Goal: Transaction & Acquisition: Purchase product/service

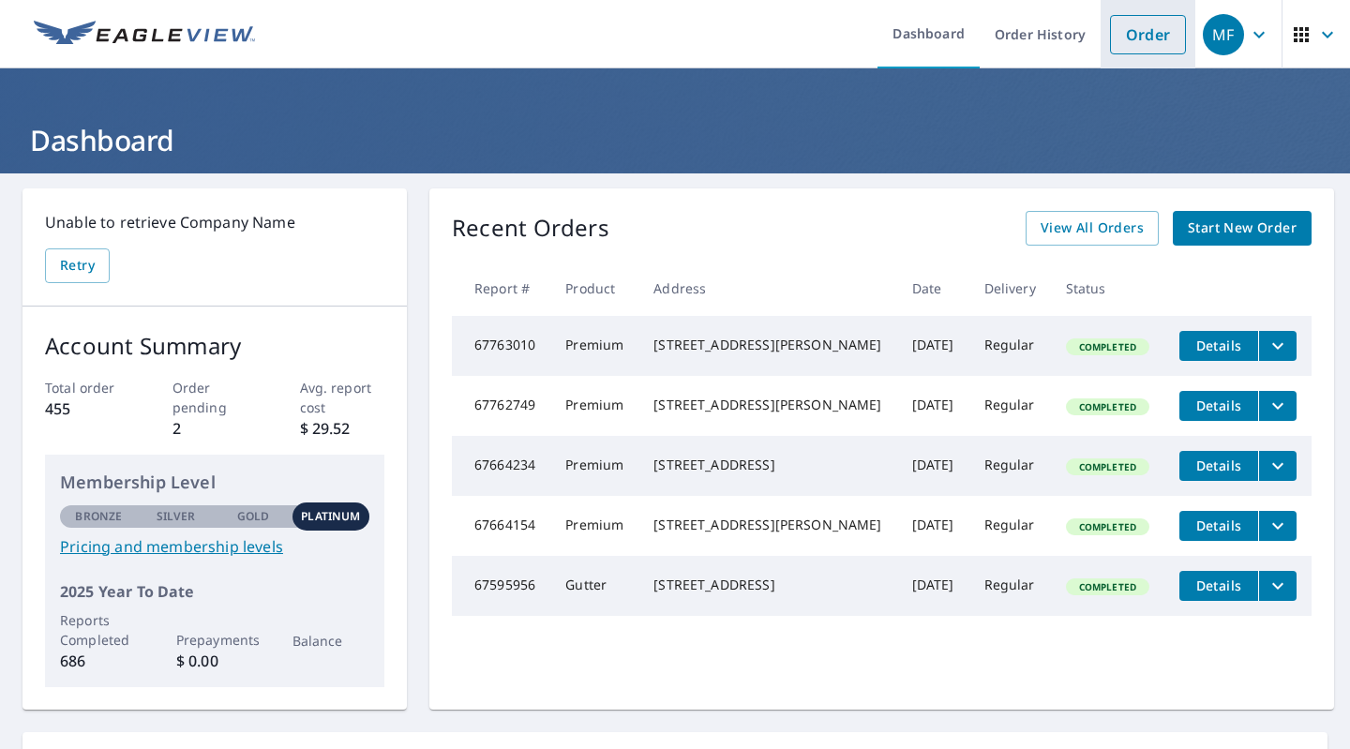
click at [1139, 46] on link "Order" at bounding box center [1148, 34] width 76 height 39
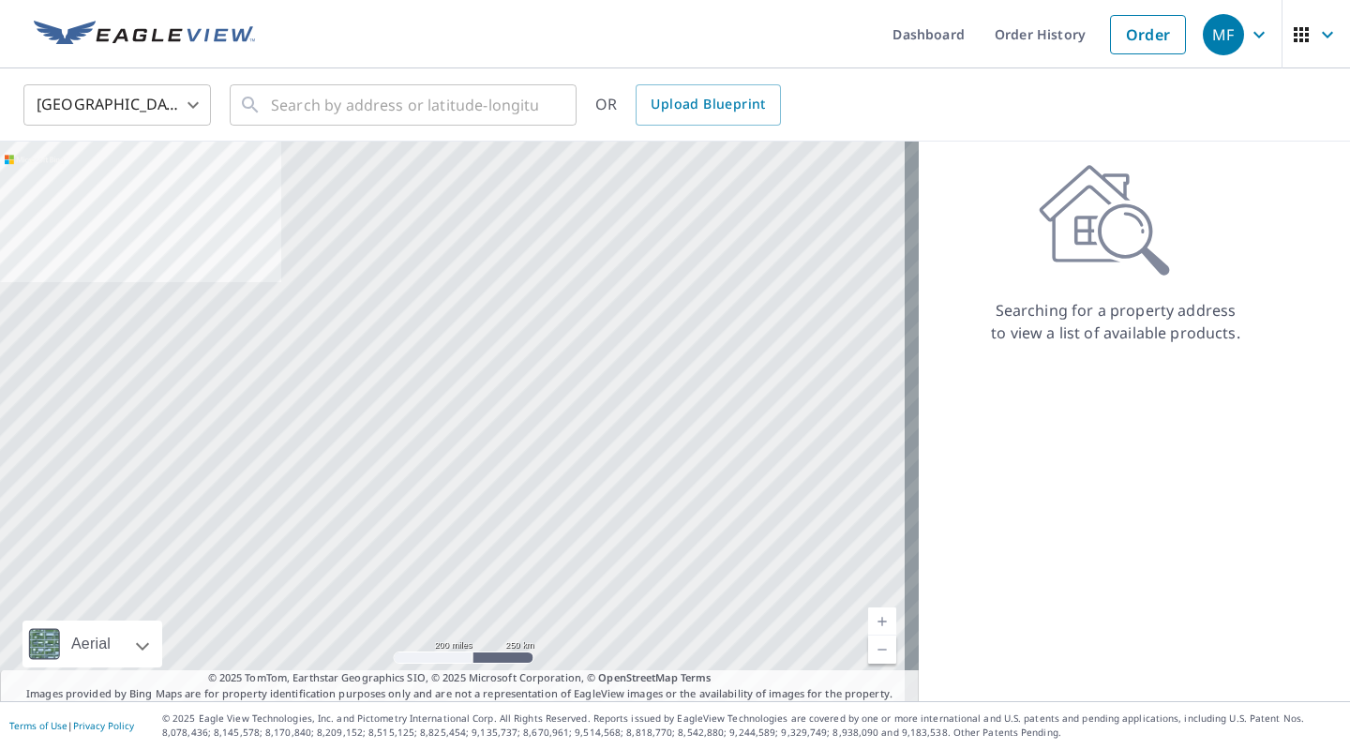
click at [144, 98] on body "MF MF Dashboard Order History Order MF United States US ​ ​ OR Upload Blueprint…" at bounding box center [675, 374] width 1350 height 749
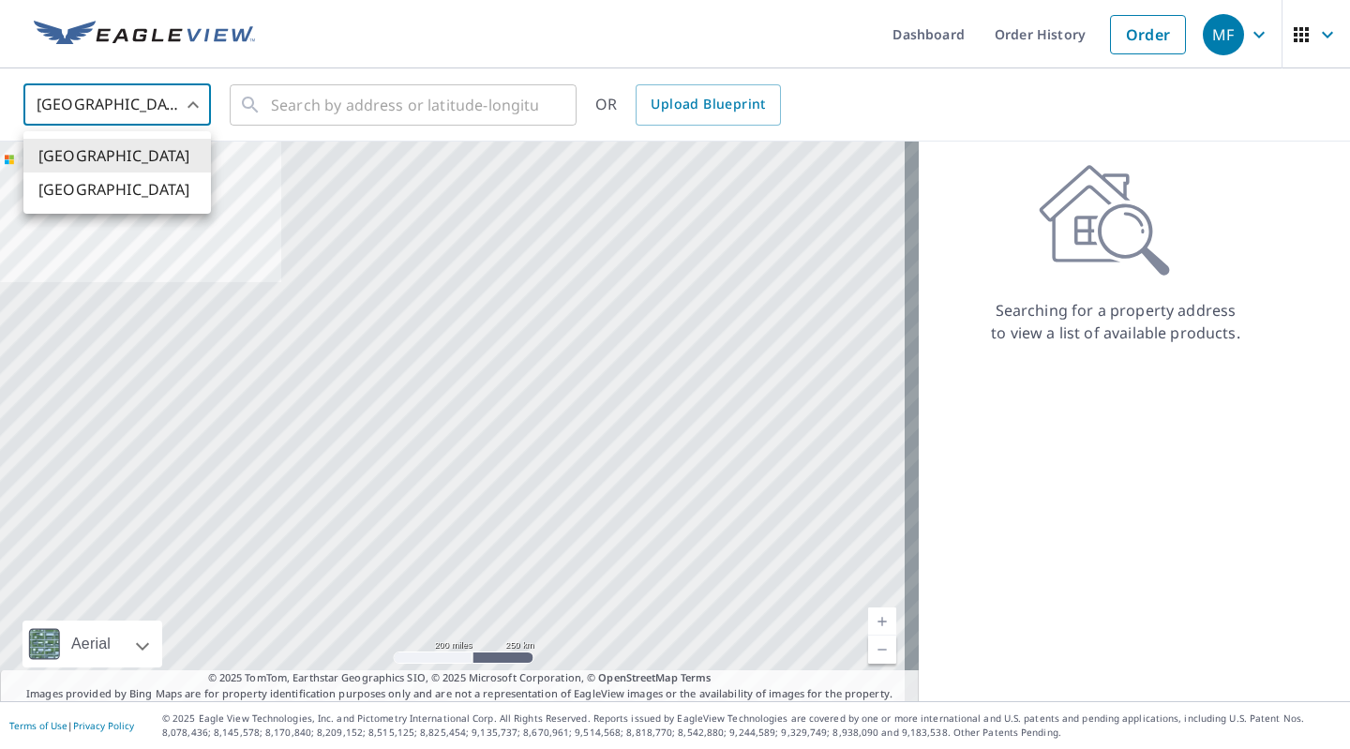
click at [122, 188] on li "[GEOGRAPHIC_DATA]" at bounding box center [117, 190] width 188 height 34
type input "CA"
click at [334, 116] on input "text" at bounding box center [404, 105] width 267 height 53
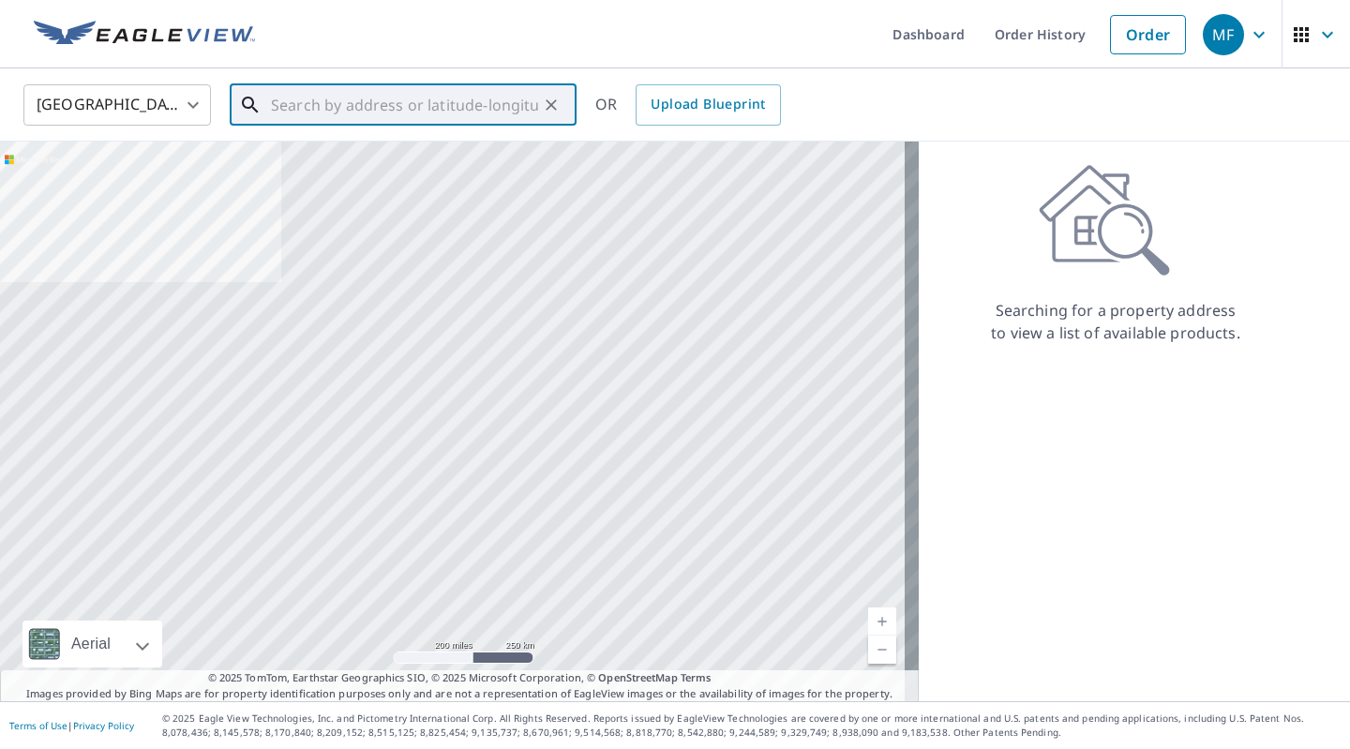
paste input "[STREET_ADDRESS]"
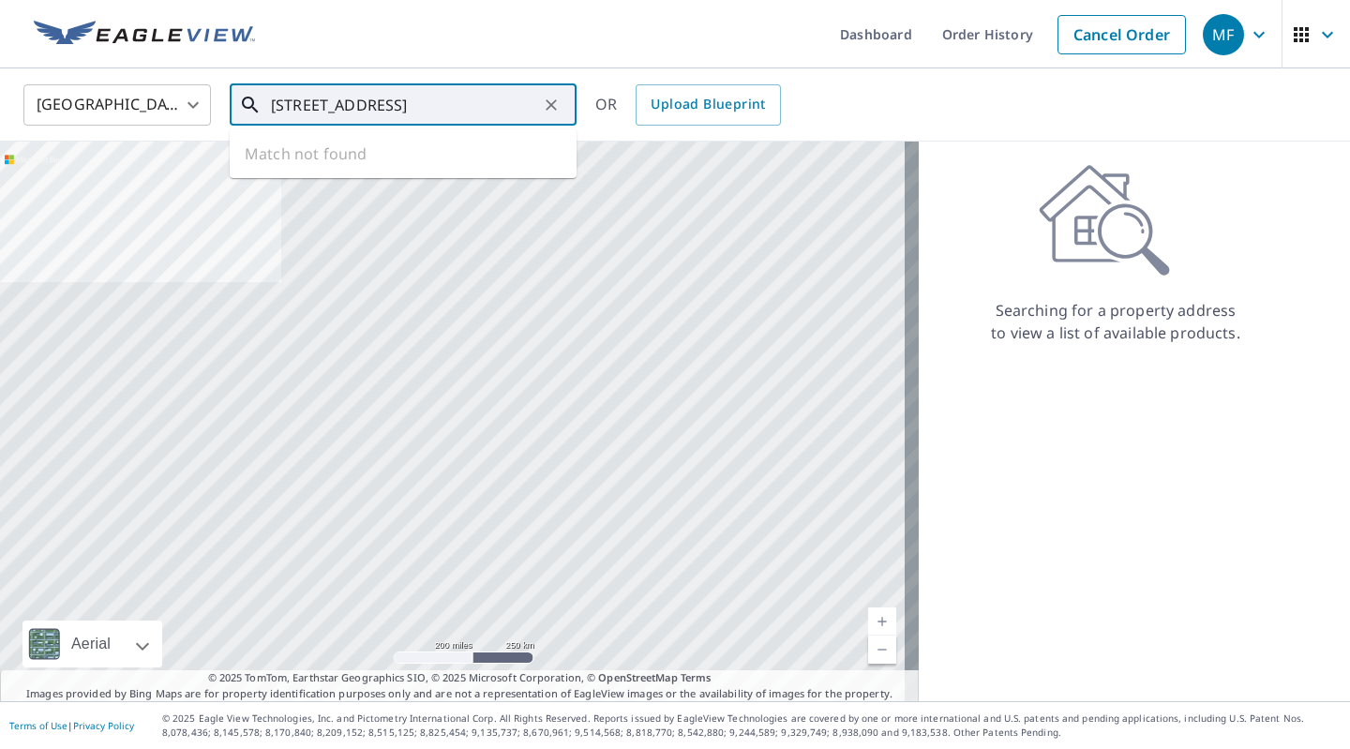
scroll to position [0, 9]
click at [416, 148] on span "[STREET_ADDRESS]" at bounding box center [414, 159] width 294 height 23
type input "[STREET_ADDRESS]"
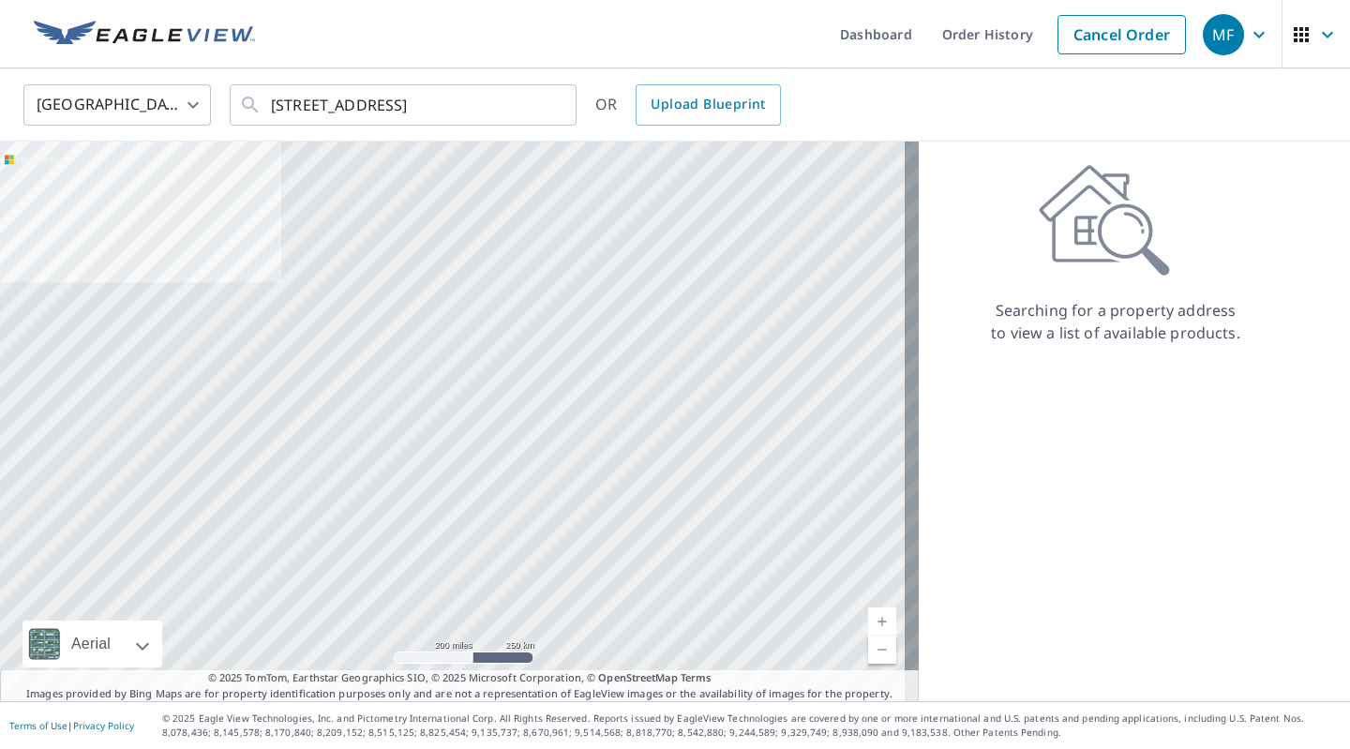
scroll to position [0, 0]
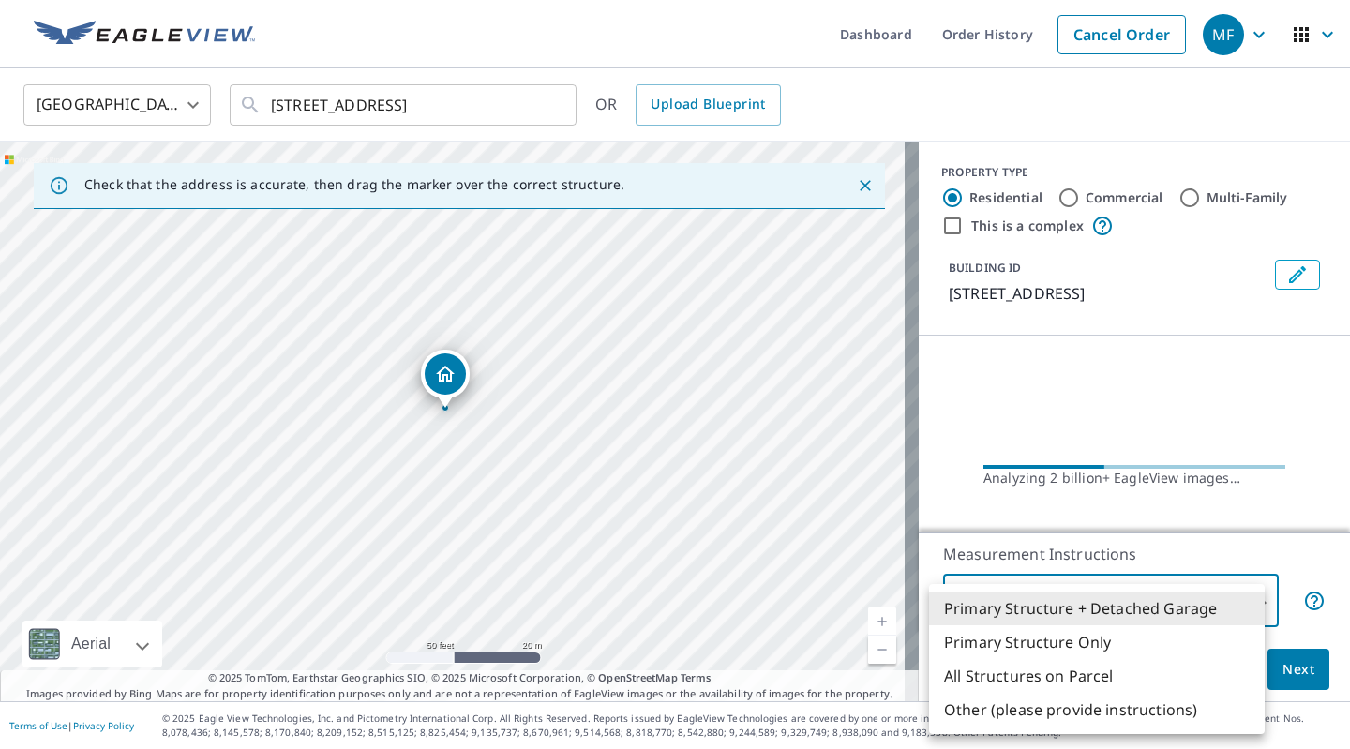
click at [1141, 605] on body "MF MF Dashboard Order History Cancel Order MF Canada CA ​ [STREET_ADDRESS] ​ OR…" at bounding box center [675, 374] width 1350 height 749
click at [1123, 648] on li "Primary Structure Only" at bounding box center [1097, 642] width 336 height 34
type input "2"
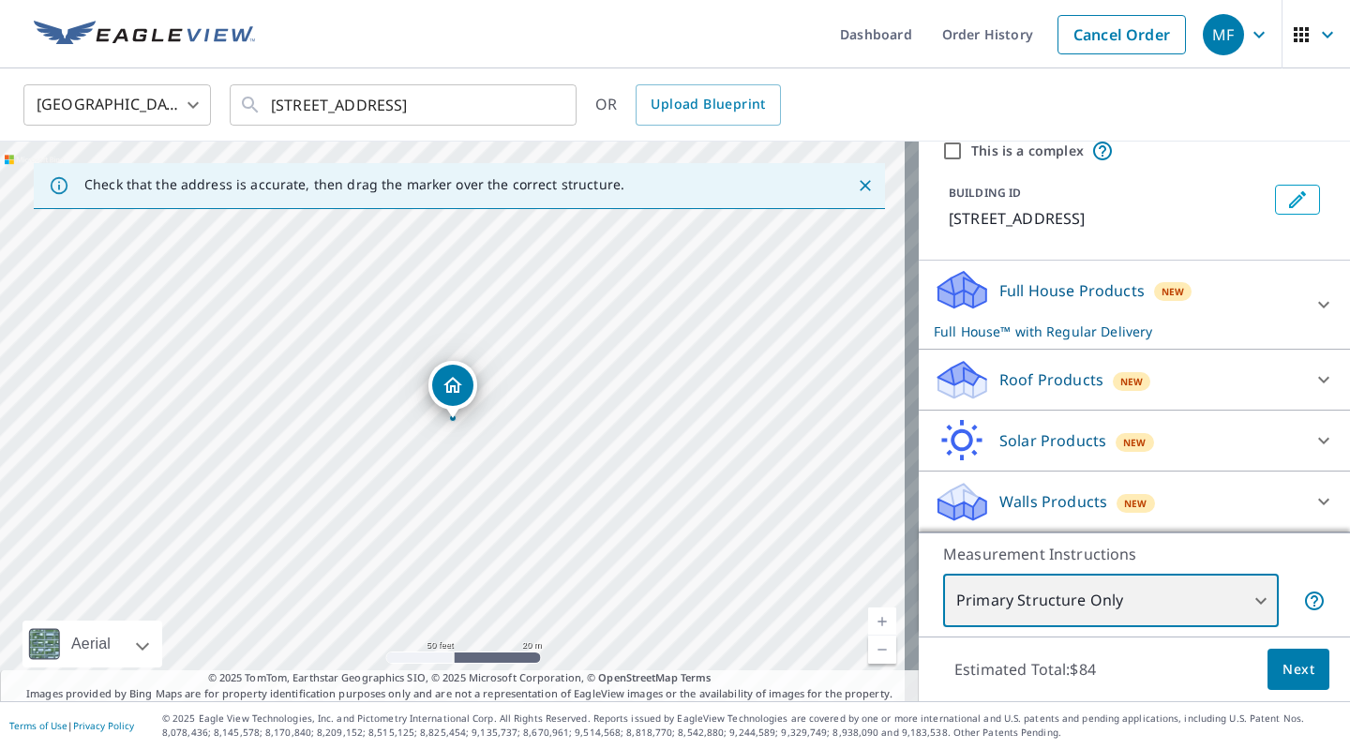
scroll to position [72, 0]
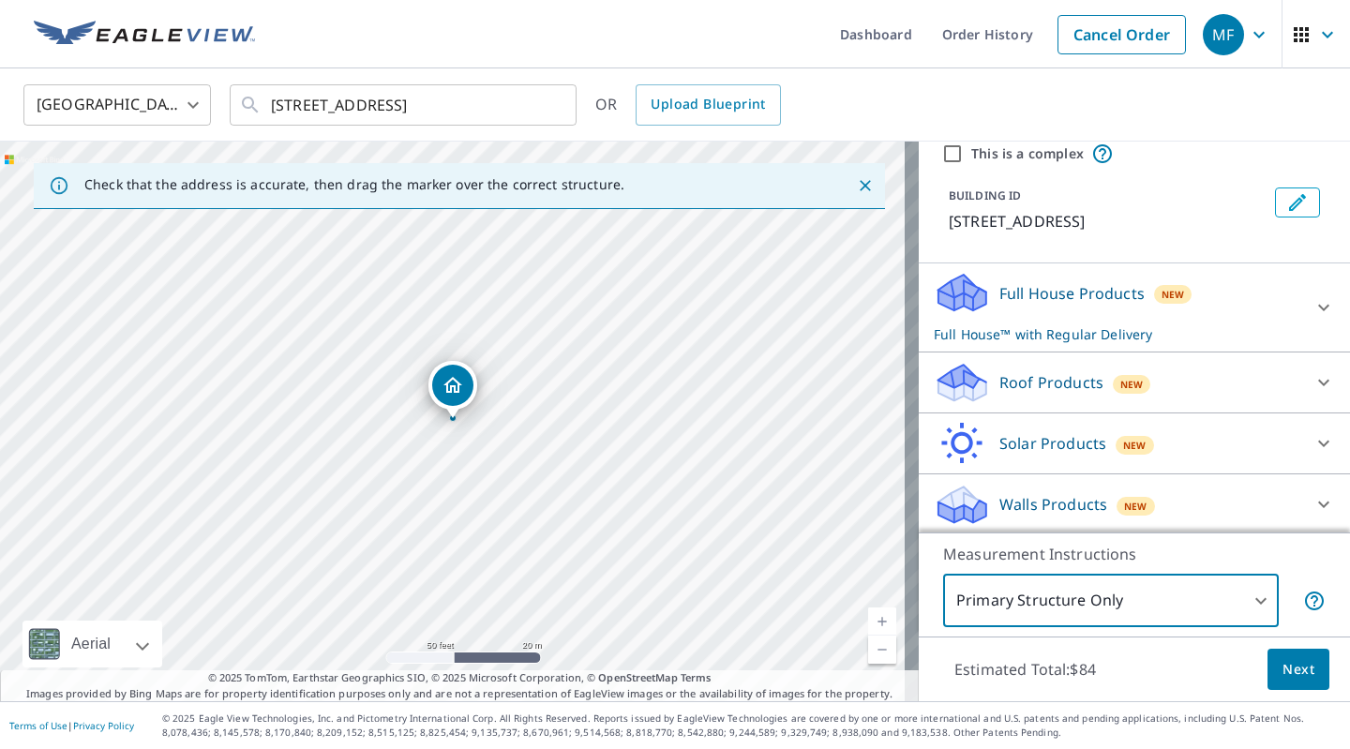
click at [1122, 381] on span "New" at bounding box center [1131, 384] width 23 height 15
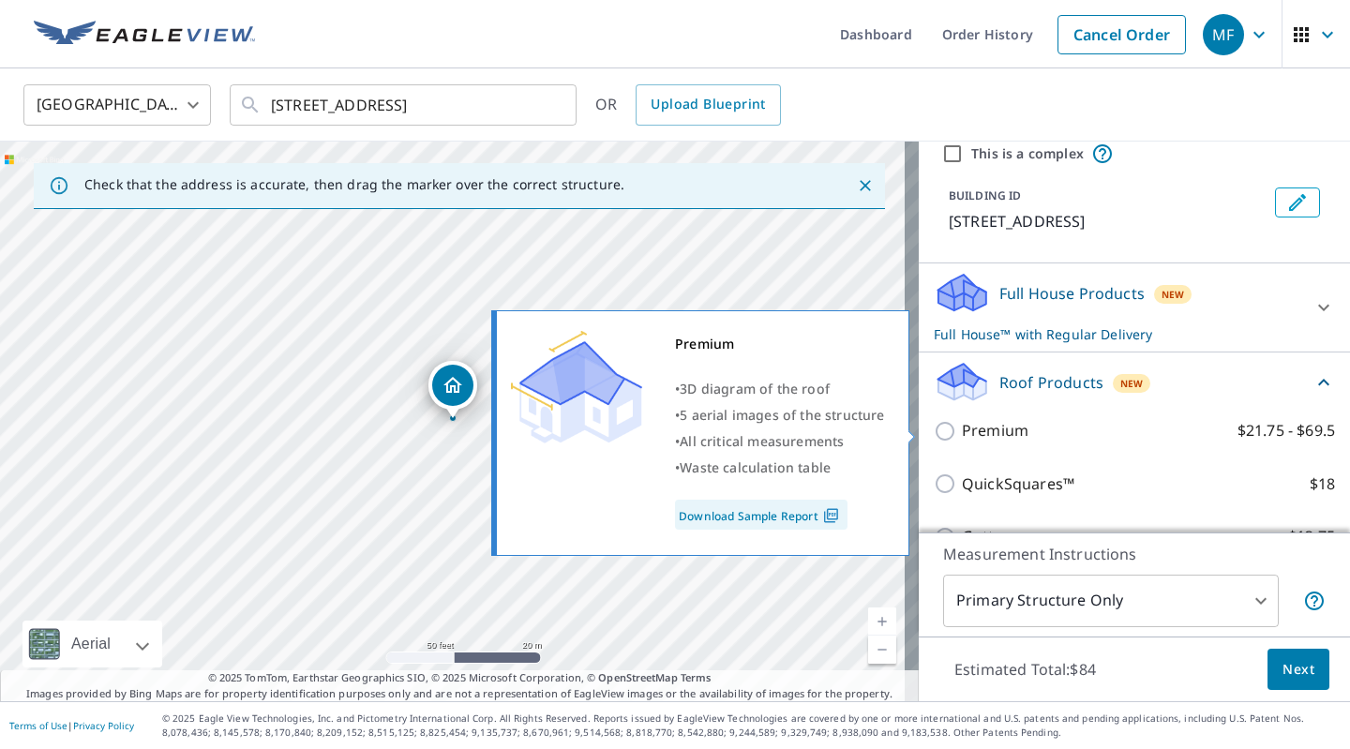
click at [983, 436] on p "Premium" at bounding box center [995, 430] width 67 height 23
click at [962, 436] on input "Premium $21.75 - $69.5" at bounding box center [948, 431] width 28 height 23
checkbox input "true"
checkbox input "false"
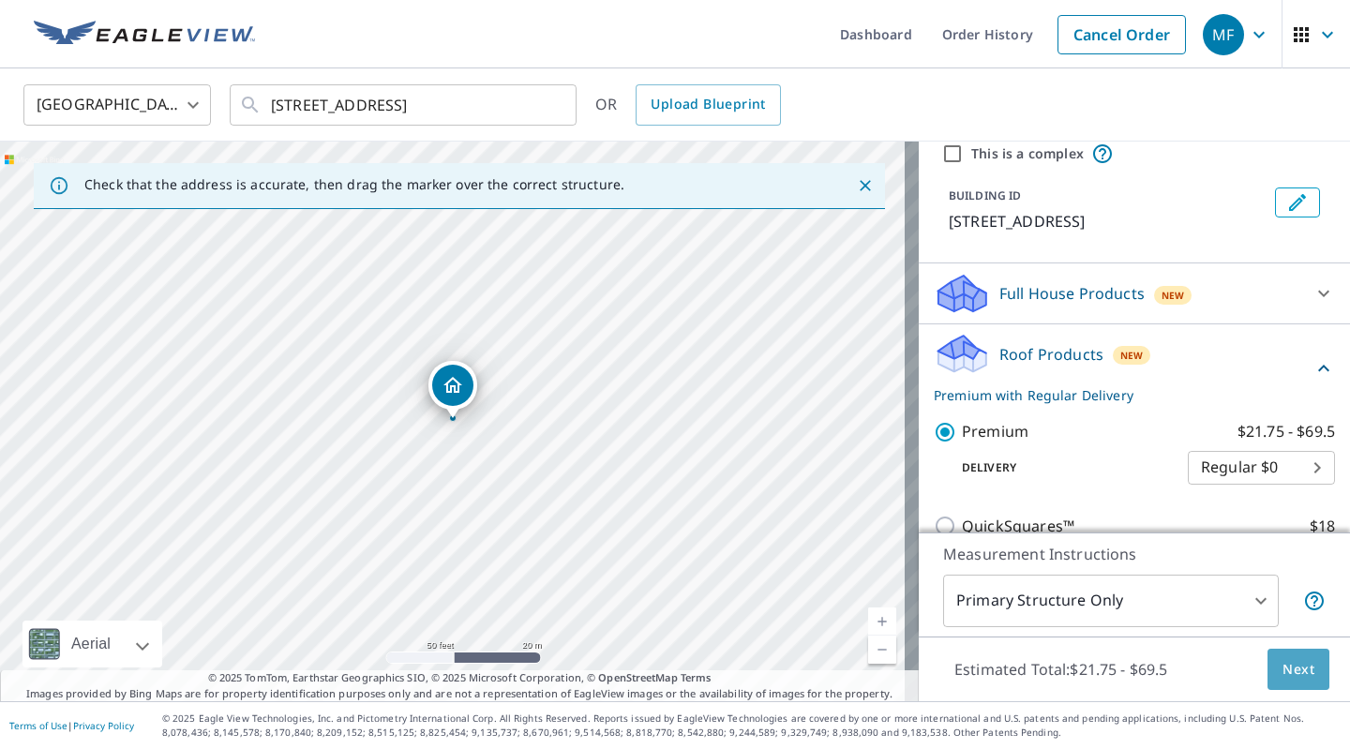
click at [1283, 670] on span "Next" at bounding box center [1299, 669] width 32 height 23
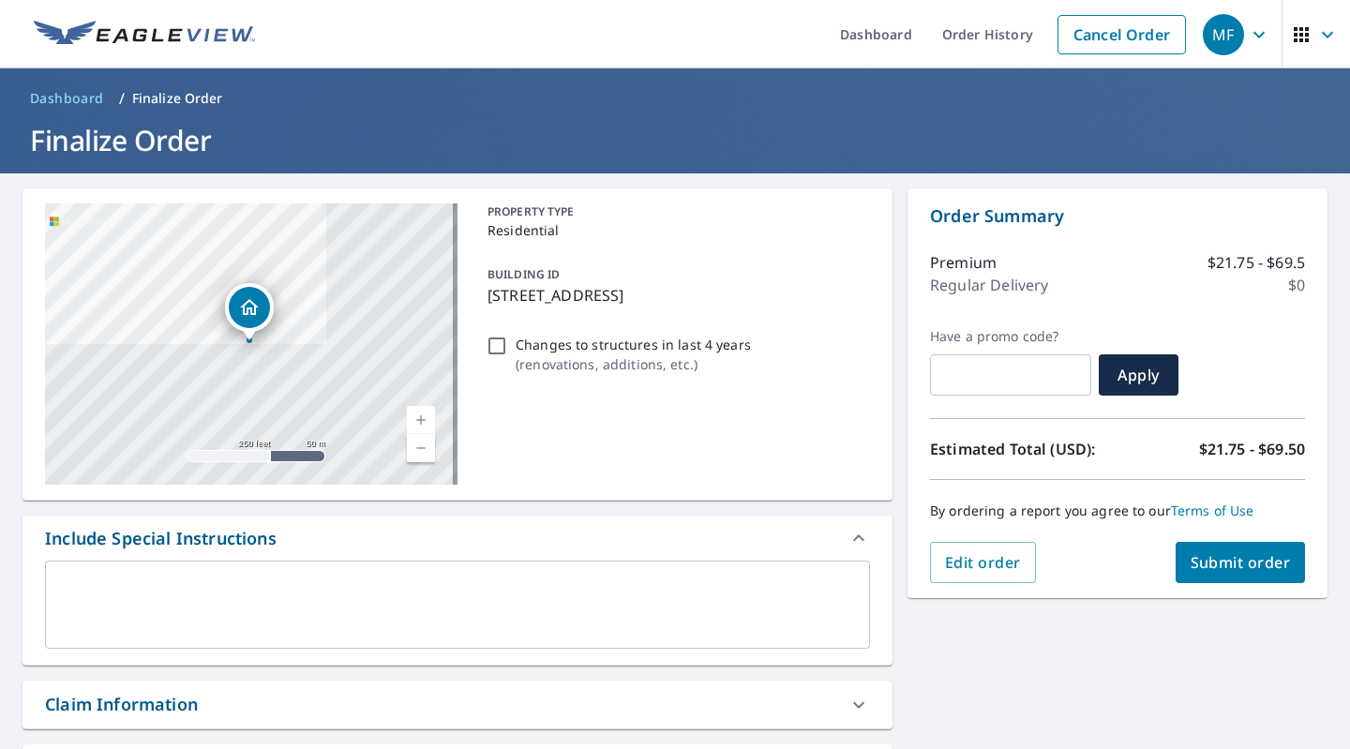
click at [1200, 550] on button "Submit order" at bounding box center [1241, 562] width 130 height 41
